Goal: Task Accomplishment & Management: Use online tool/utility

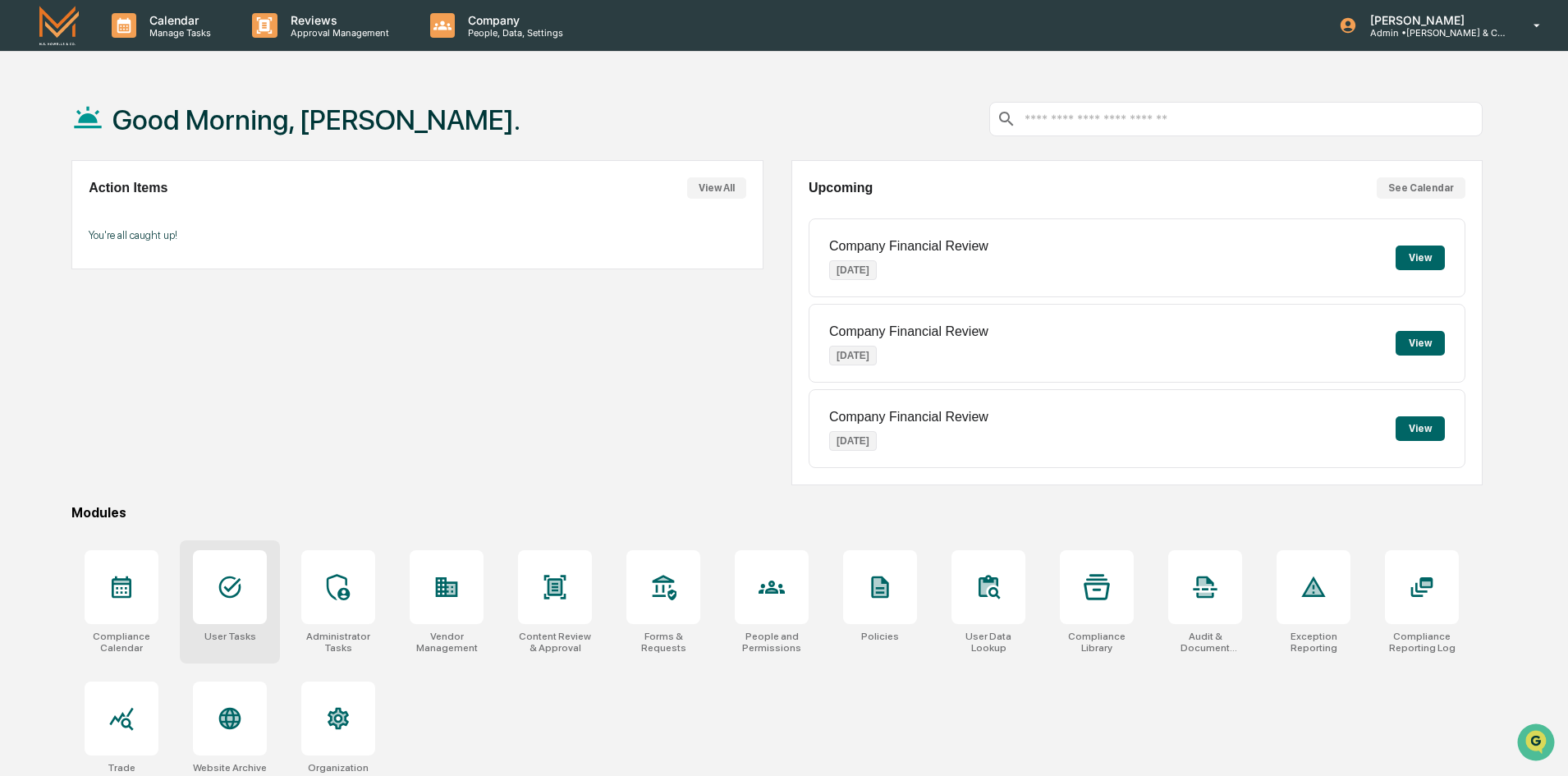
click at [236, 596] on icon at bounding box center [230, 587] width 22 height 22
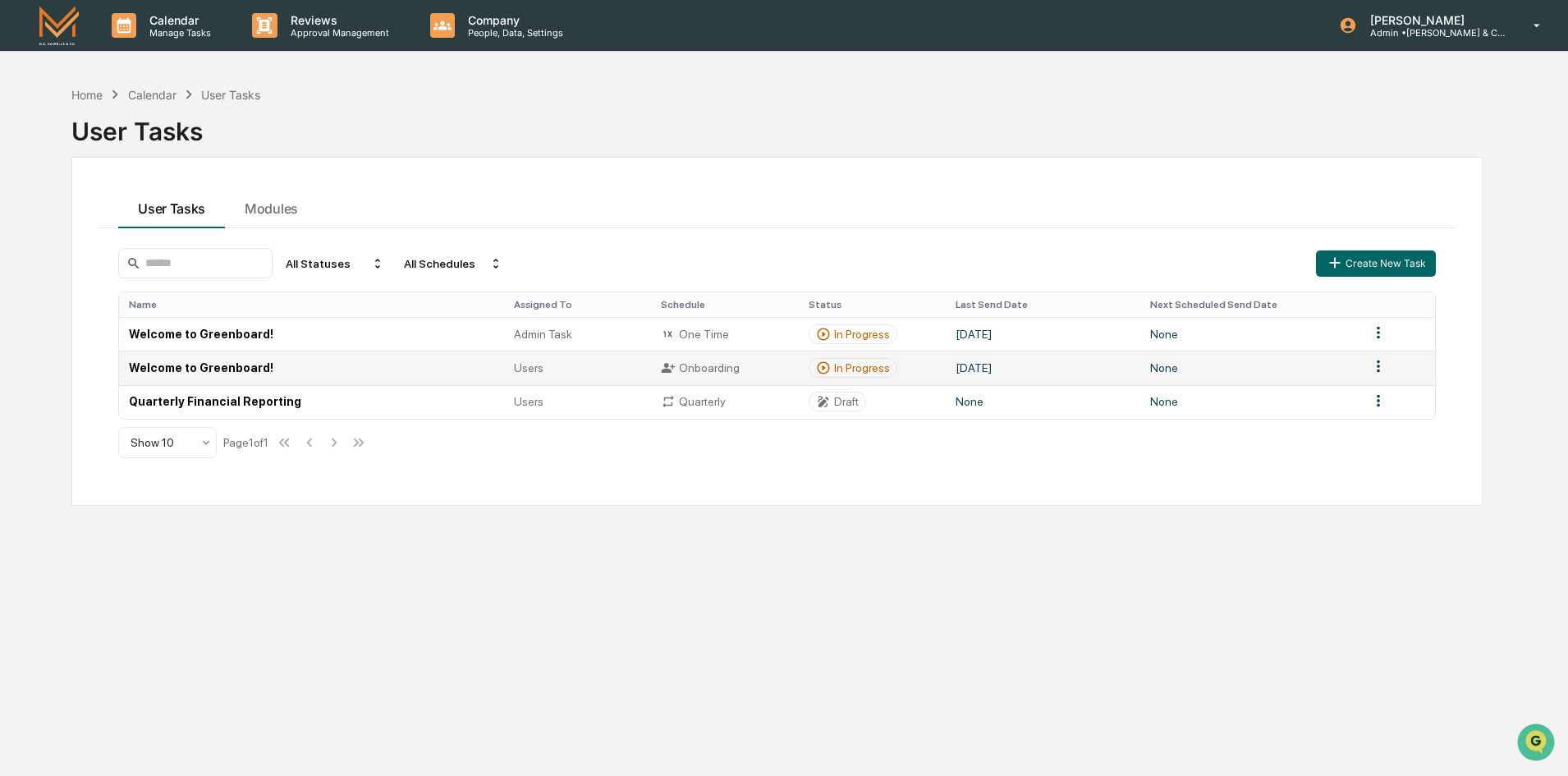
click at [246, 371] on td "Welcome to Greenboard!" at bounding box center [311, 367] width 385 height 34
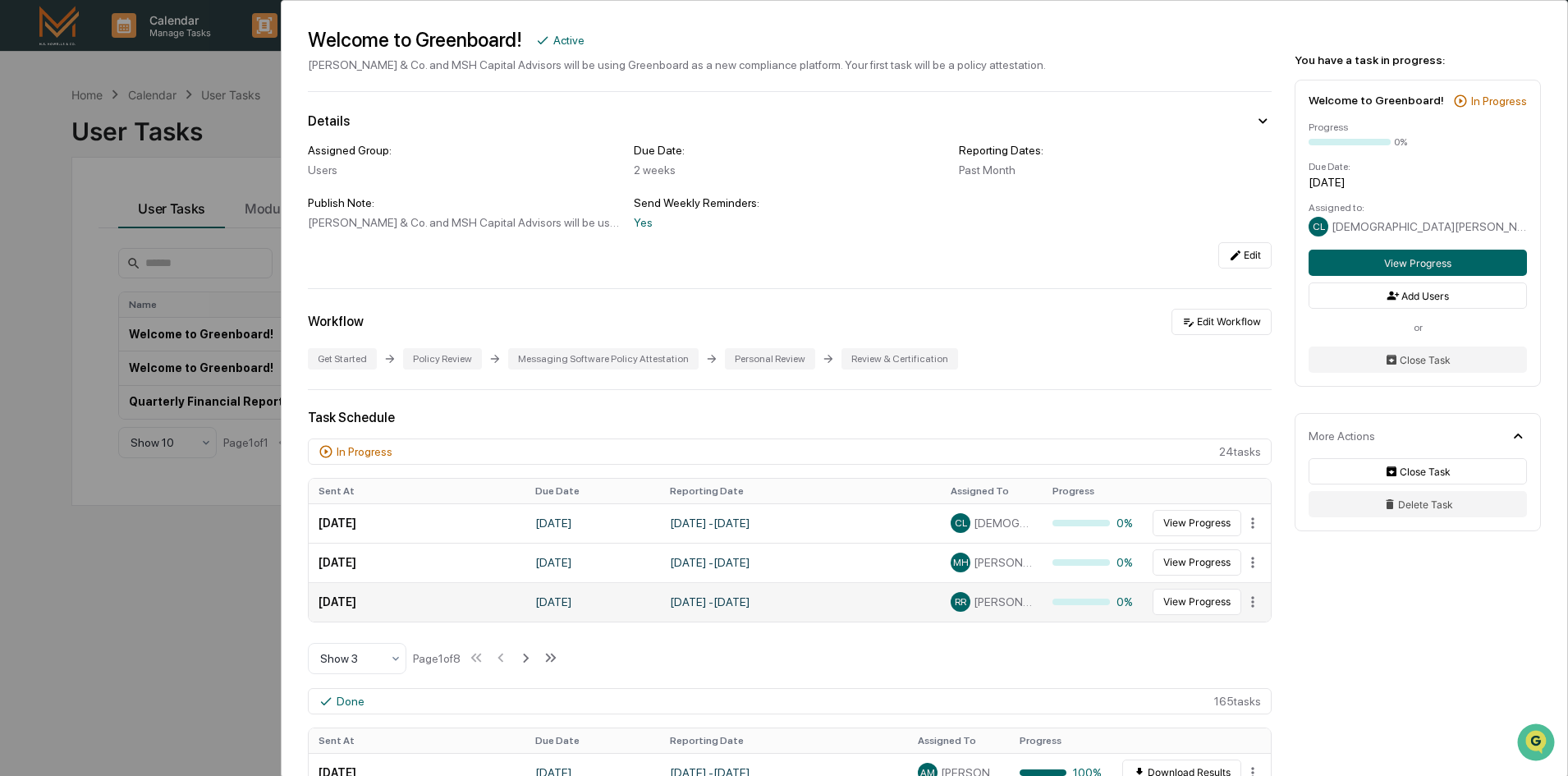
scroll to position [82, 0]
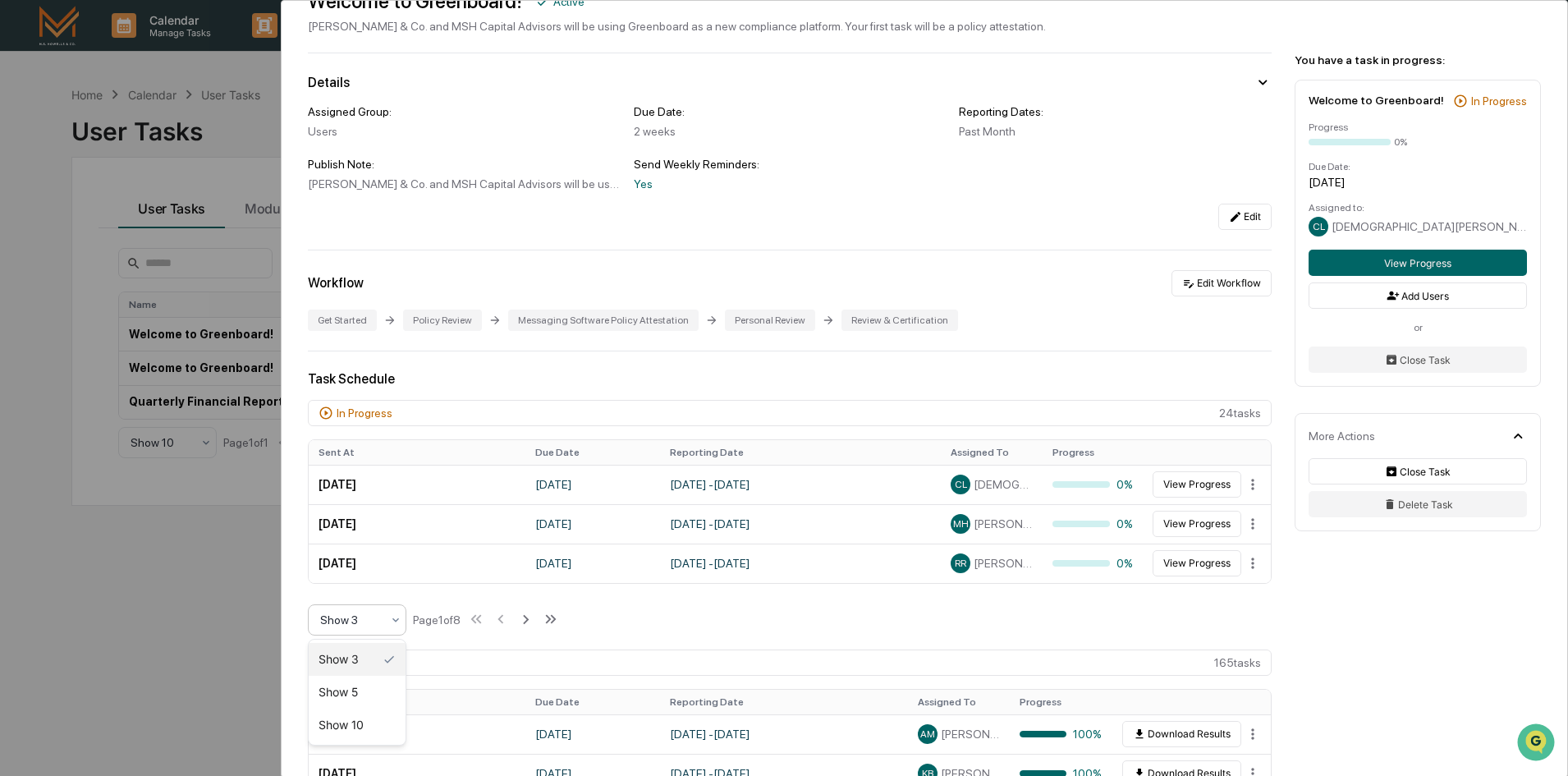
click at [397, 621] on icon at bounding box center [395, 619] width 13 height 13
click at [353, 730] on div "Show 10" at bounding box center [357, 725] width 97 height 33
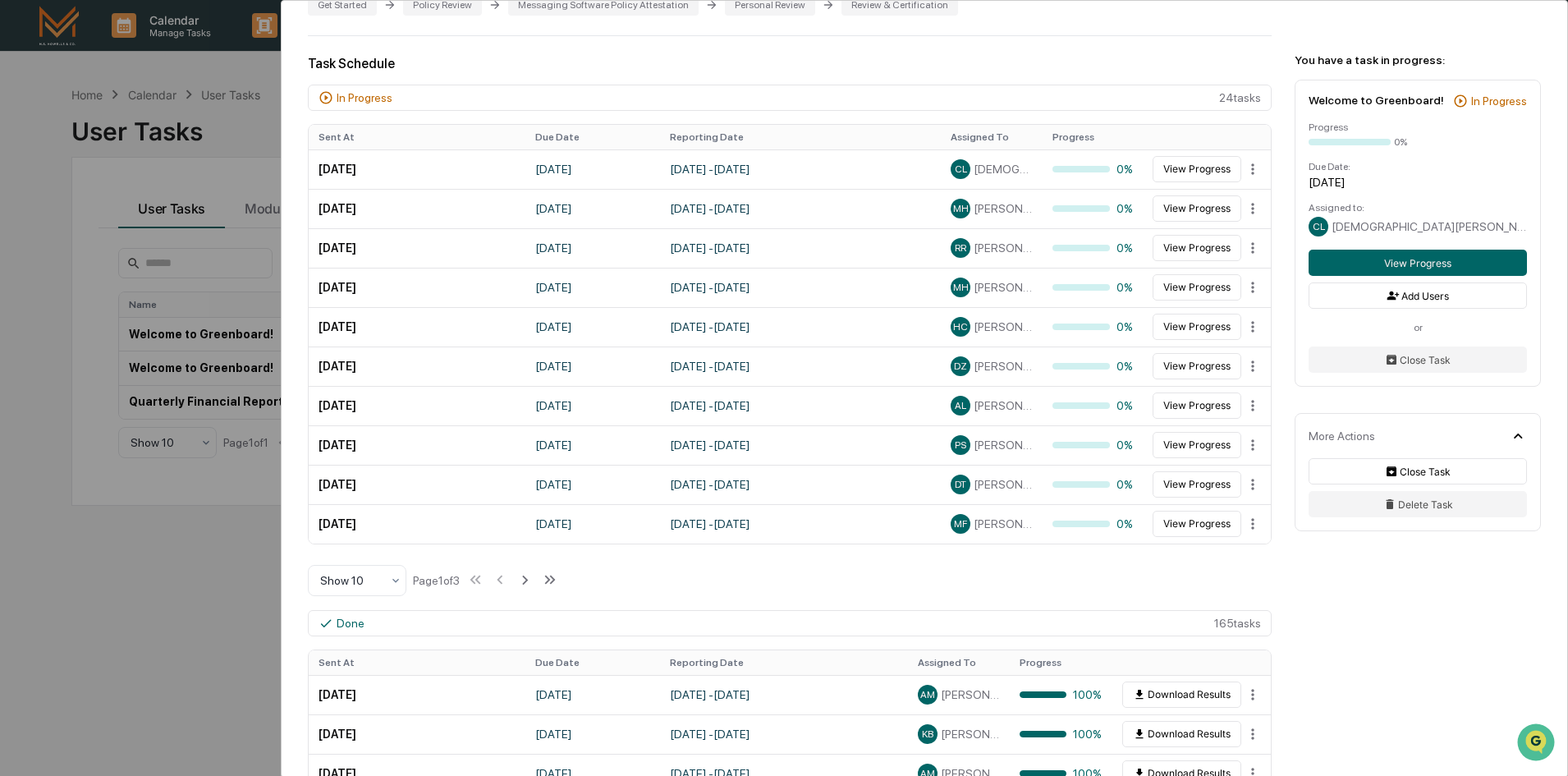
scroll to position [411, 0]
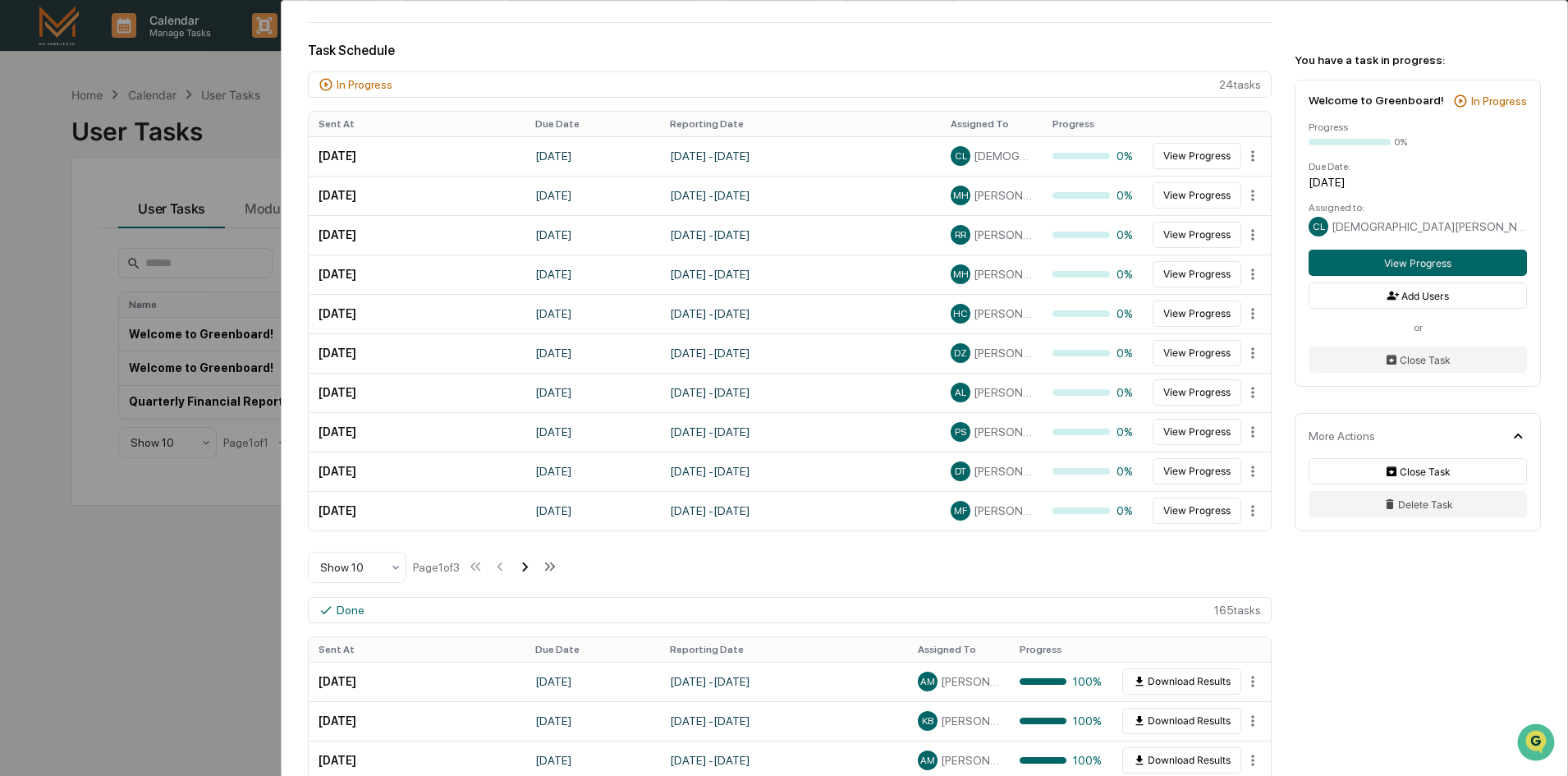
click at [534, 567] on icon at bounding box center [524, 567] width 18 height 18
click at [528, 563] on icon at bounding box center [526, 567] width 18 height 18
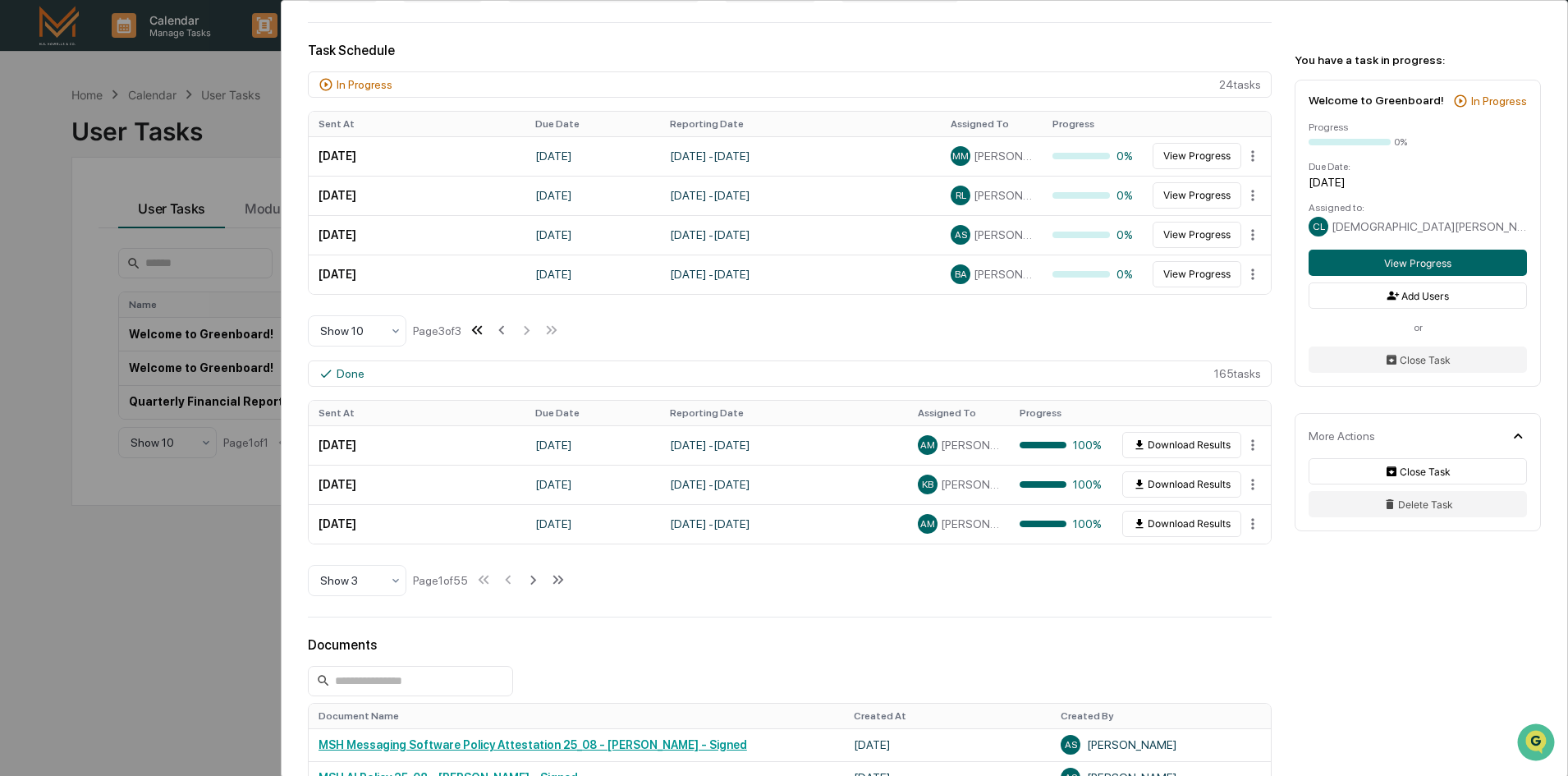
click at [486, 332] on icon at bounding box center [477, 330] width 18 height 18
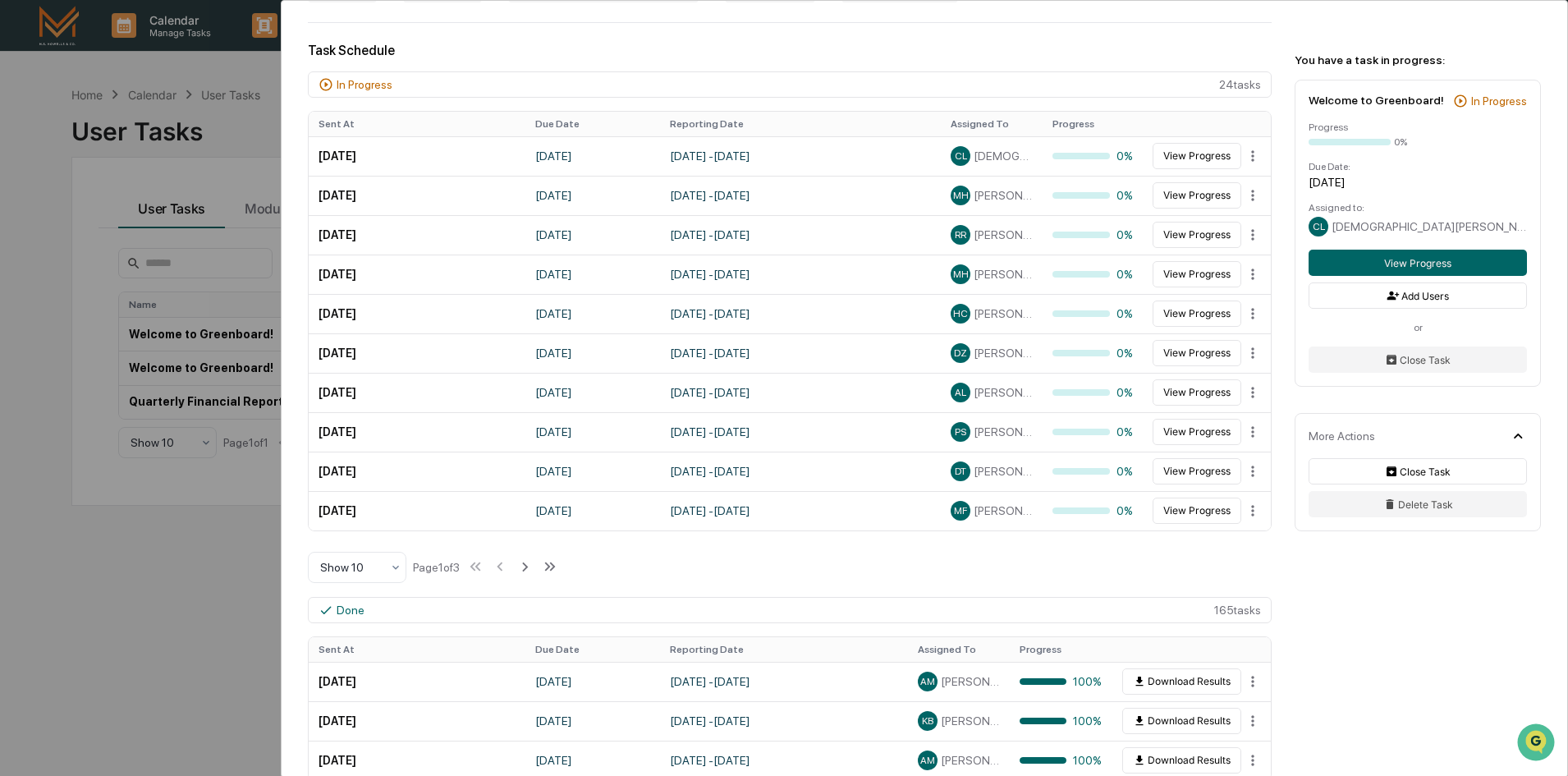
click at [69, 581] on div "User Tasks Welcome to Greenboard! Welcome to Greenboard! Active [PERSON_NAME] &…" at bounding box center [784, 388] width 1568 height 776
